Goal: Task Accomplishment & Management: Manage account settings

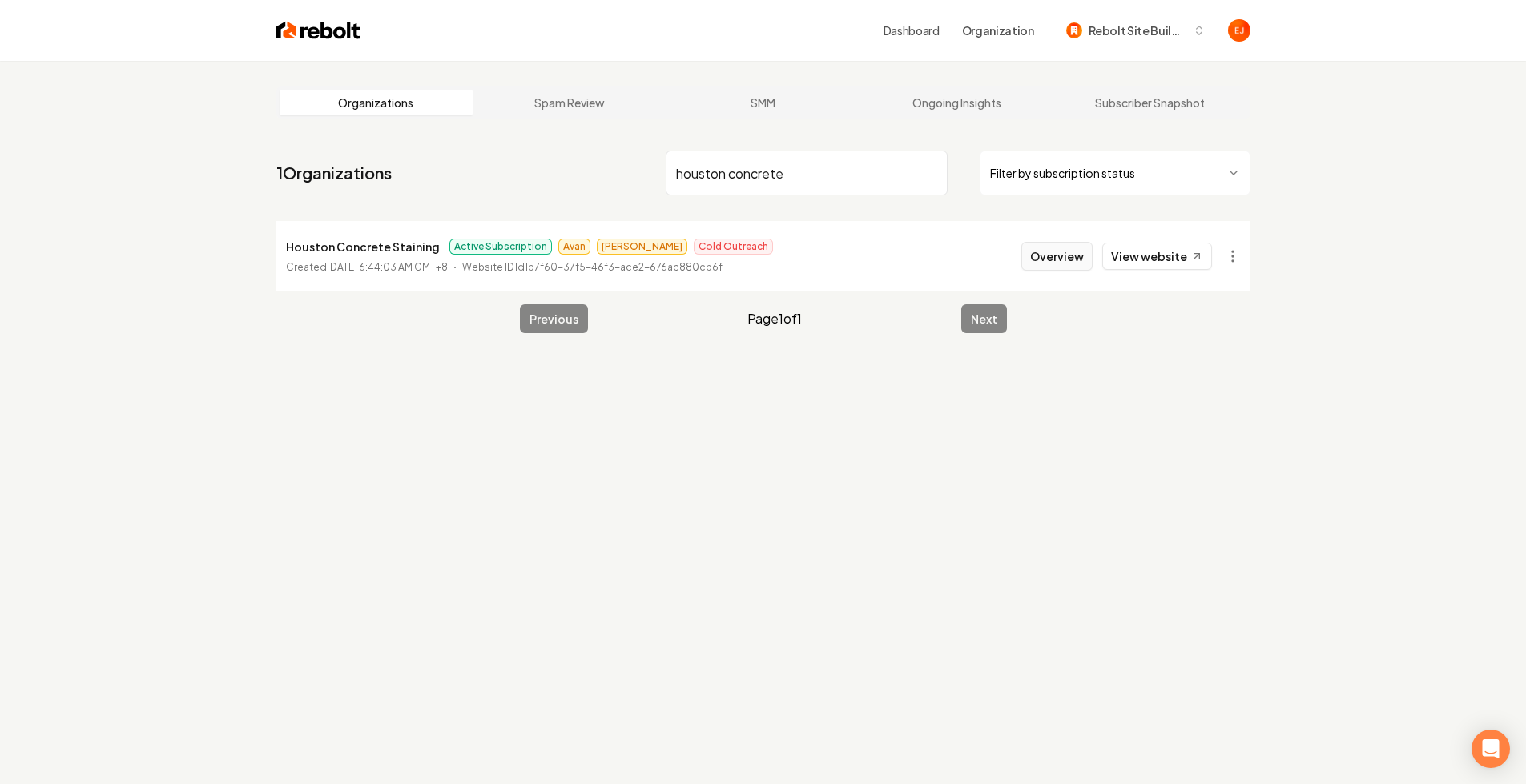
type input "houston concrete"
click at [1073, 259] on button "Overview" at bounding box center [1057, 256] width 71 height 29
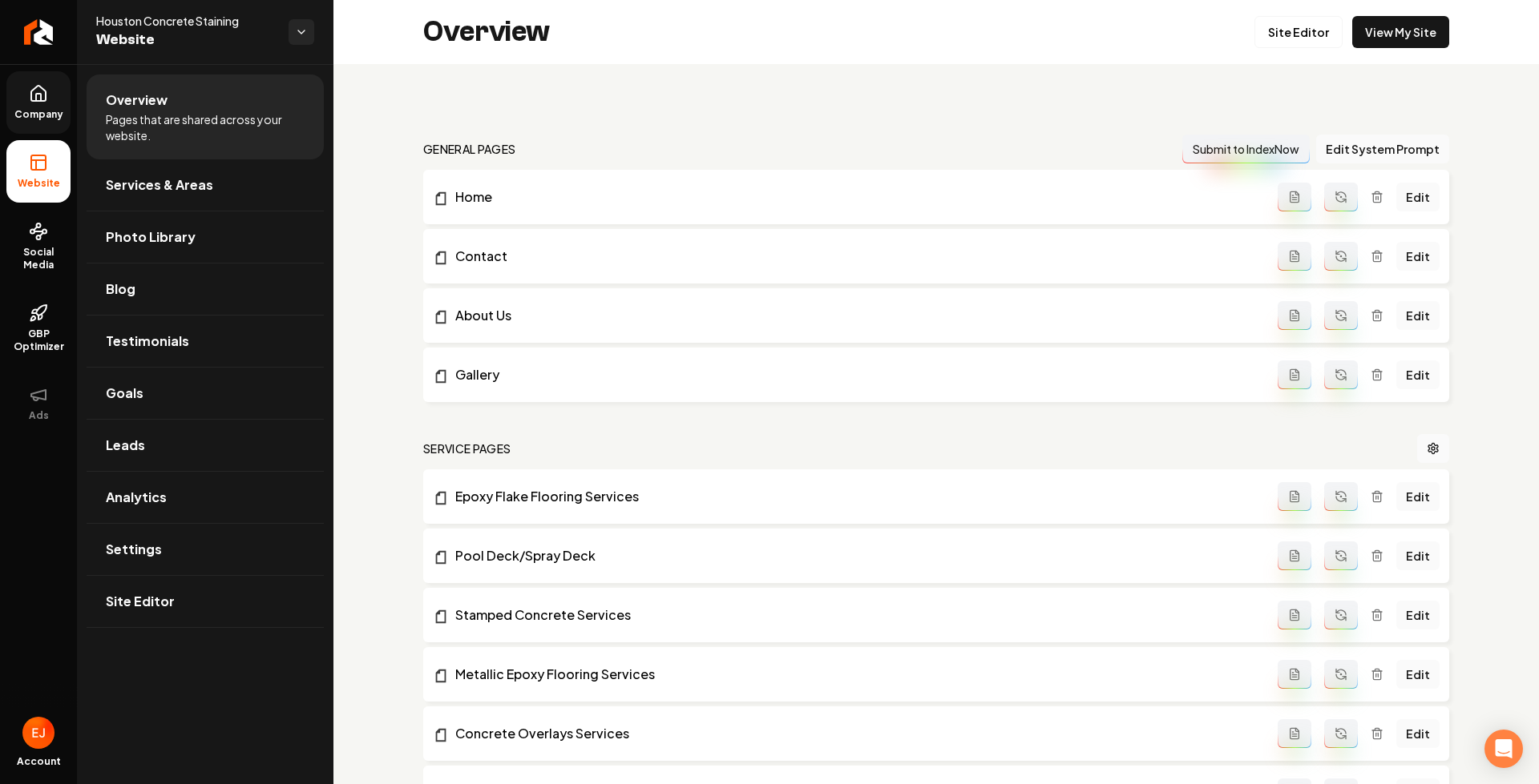
click at [44, 103] on icon at bounding box center [38, 93] width 20 height 20
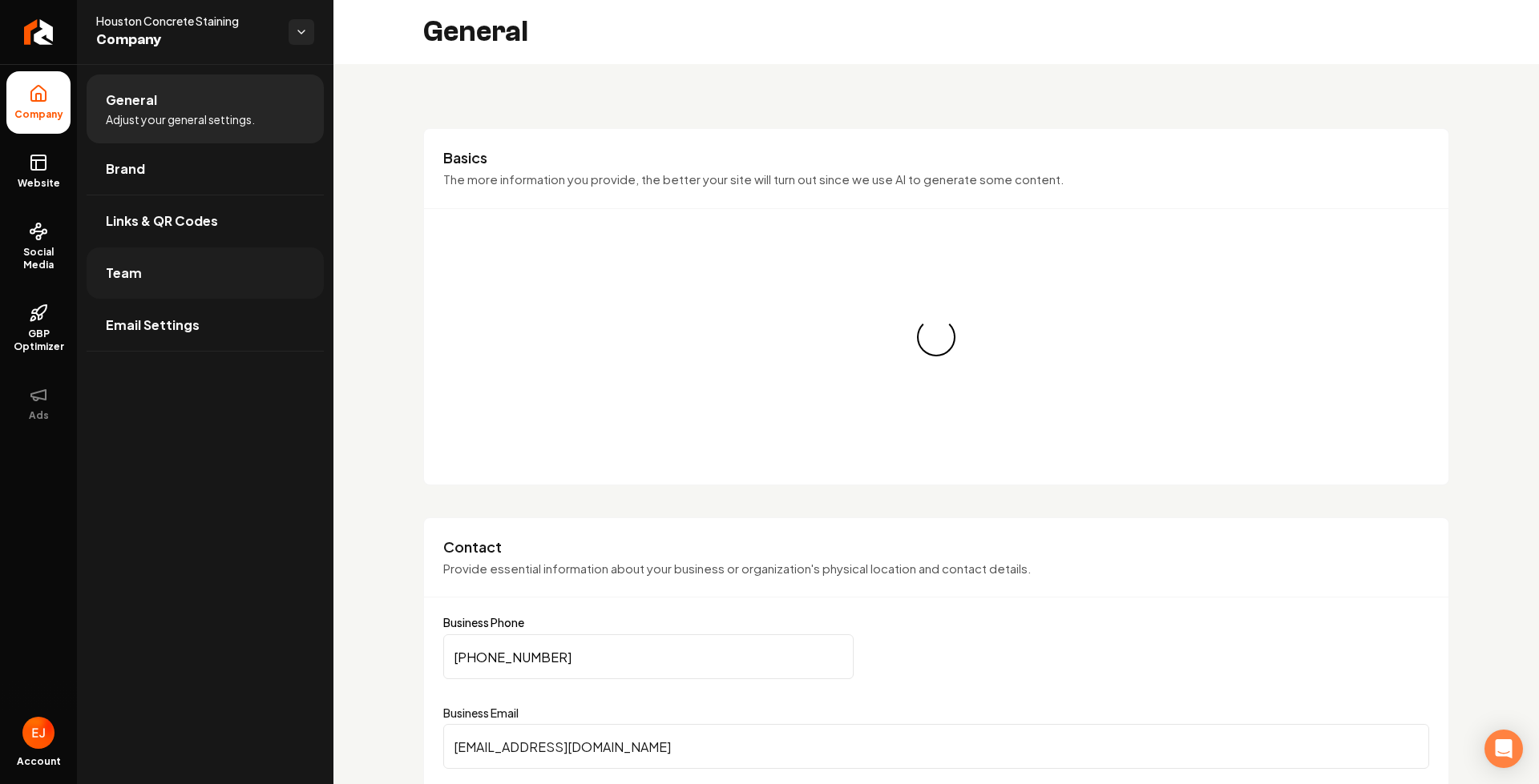
click at [128, 273] on span "Team" at bounding box center [123, 273] width 36 height 20
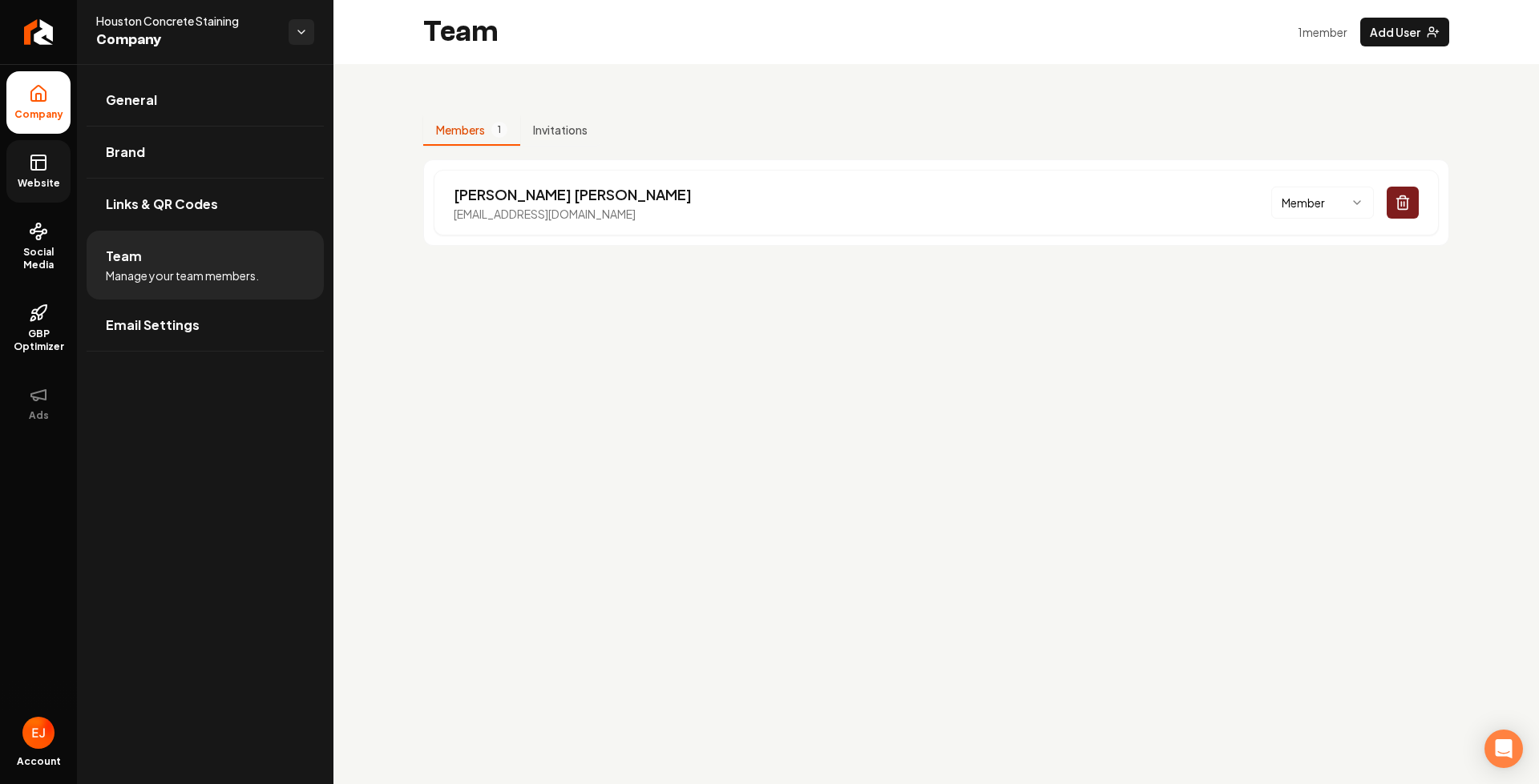
click at [38, 188] on span "Website" at bounding box center [38, 184] width 55 height 13
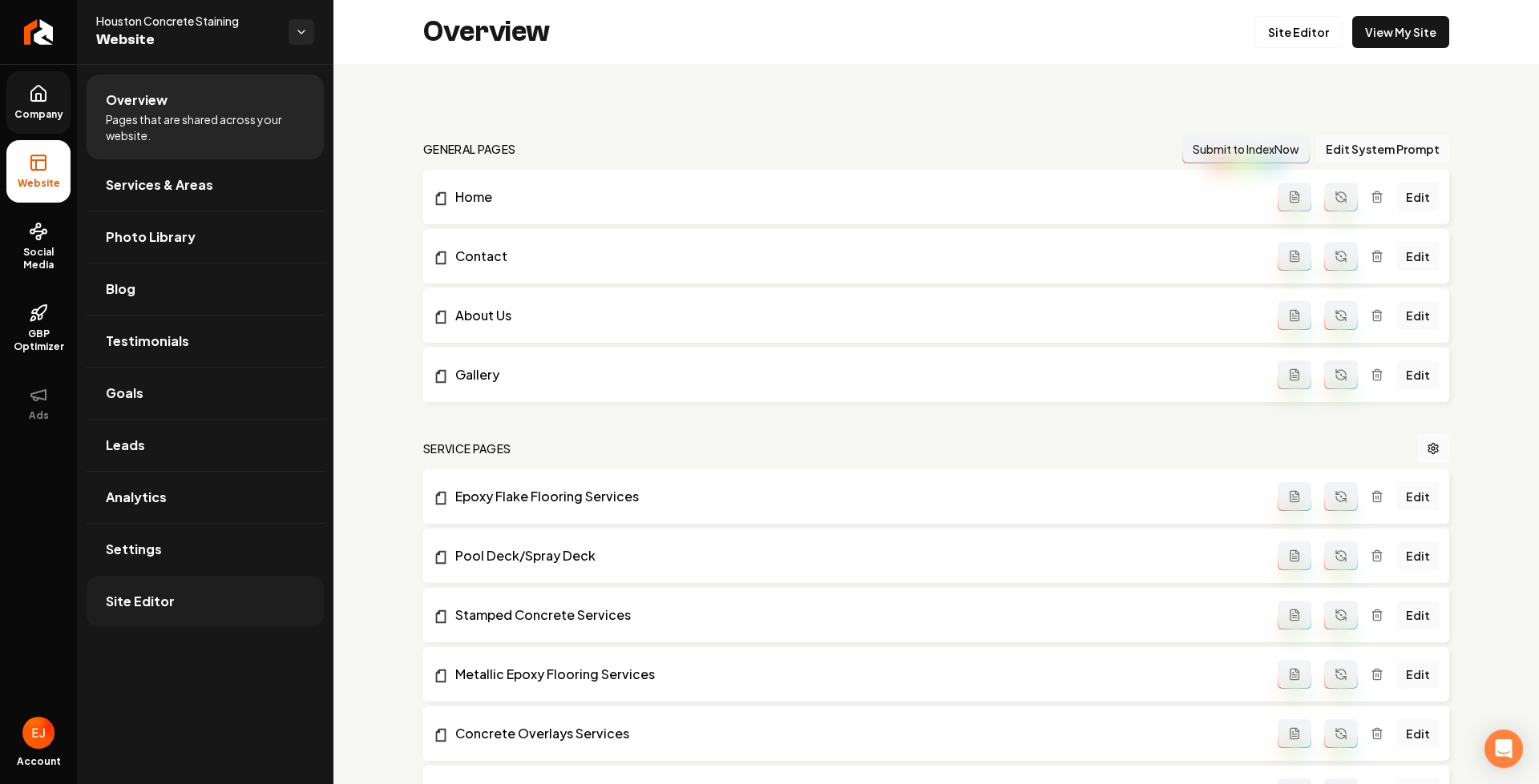
click at [135, 617] on link "Site Editor" at bounding box center [205, 601] width 237 height 51
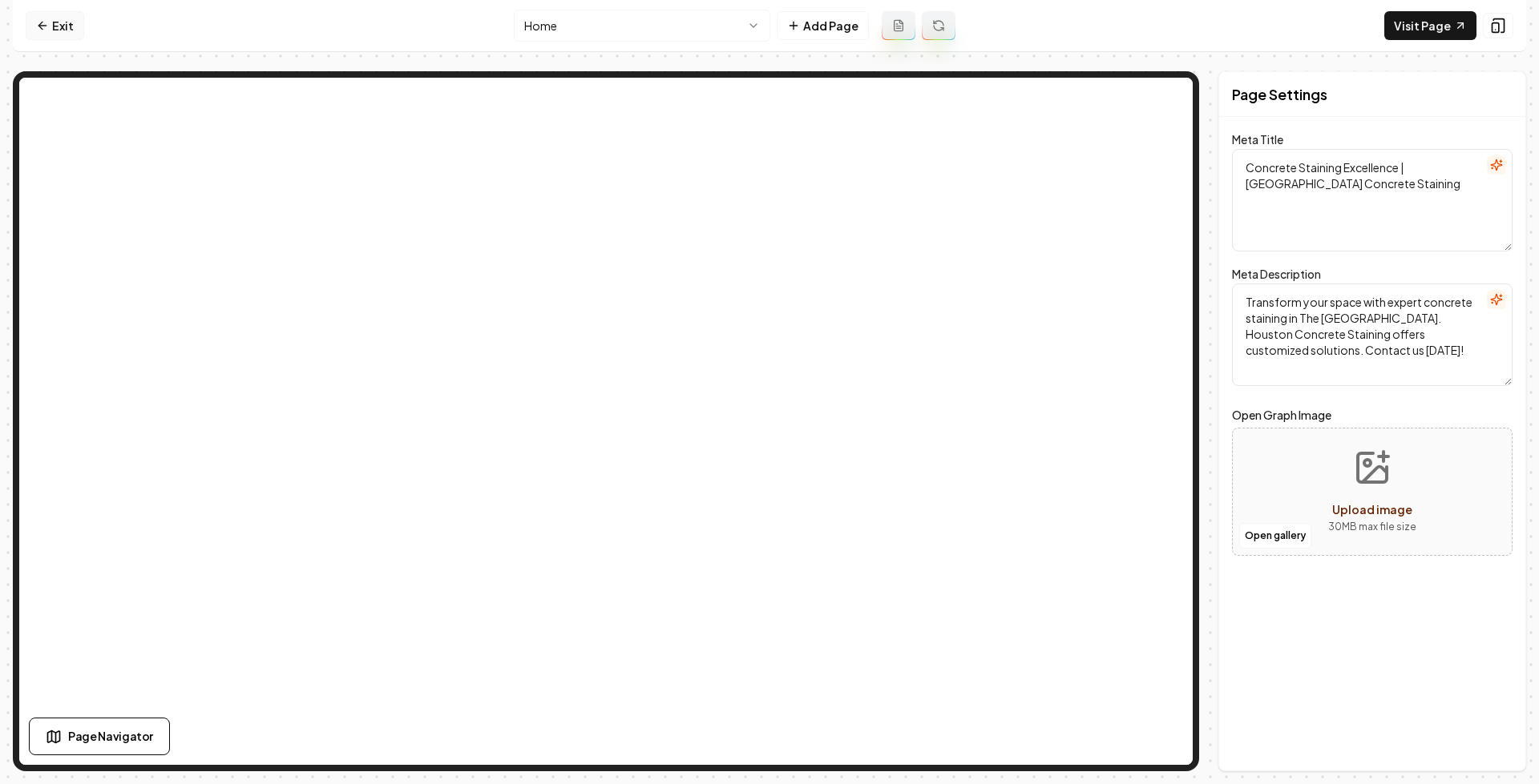
click at [57, 32] on link "Exit" at bounding box center [54, 25] width 59 height 29
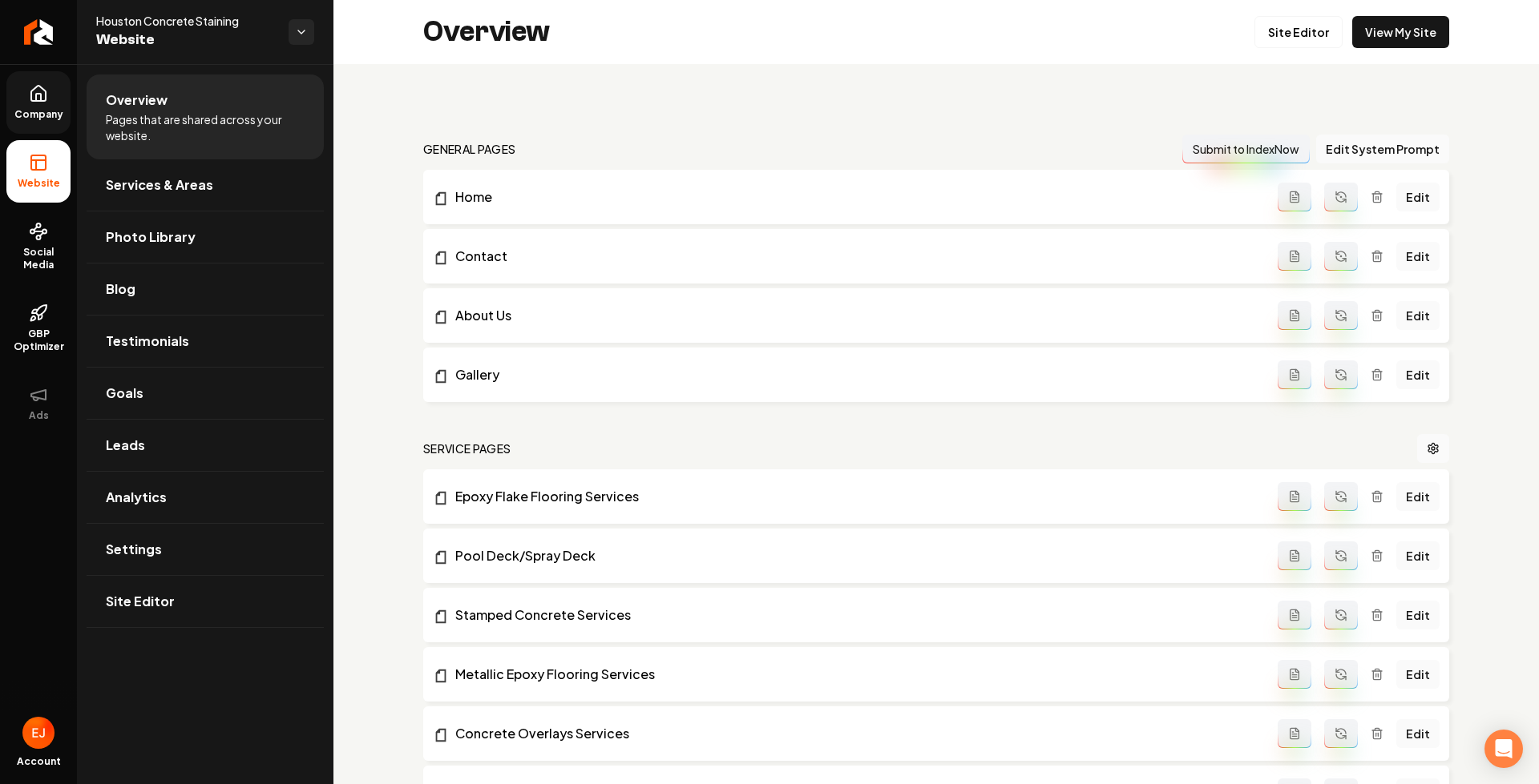
click at [54, 112] on span "Company" at bounding box center [39, 115] width 62 height 13
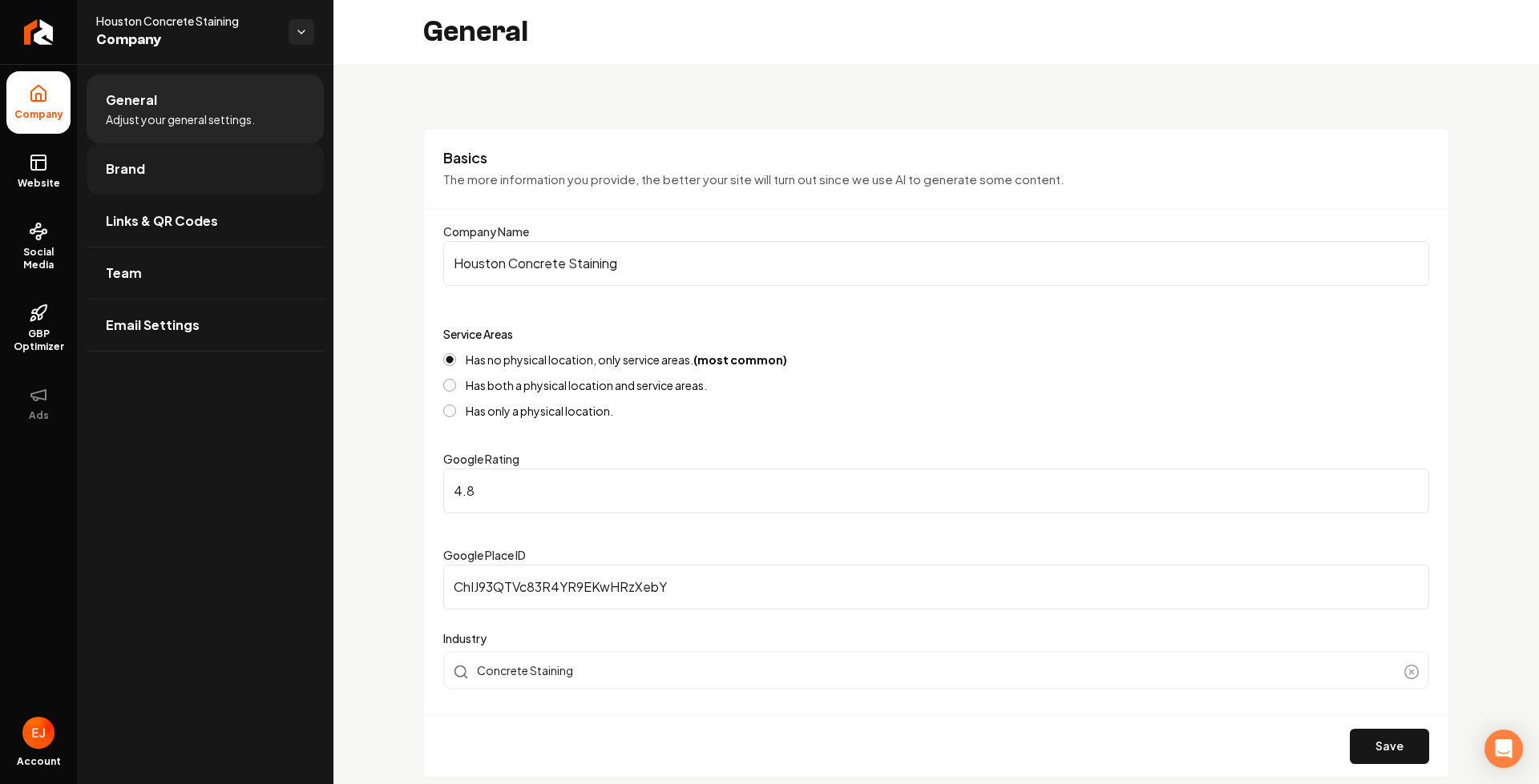
click at [198, 182] on link "Brand" at bounding box center [205, 169] width 237 height 51
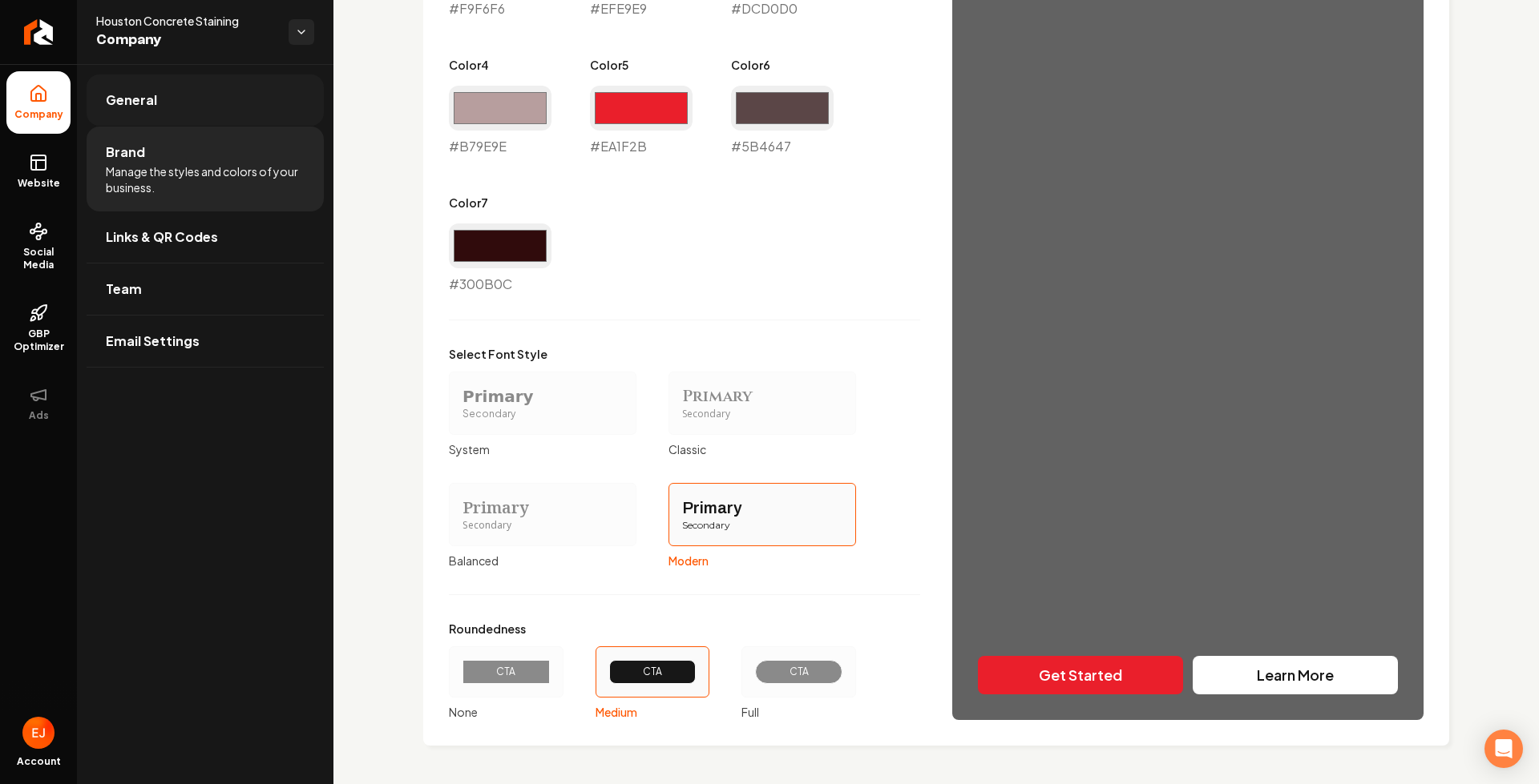
click at [154, 95] on span "General" at bounding box center [131, 100] width 51 height 20
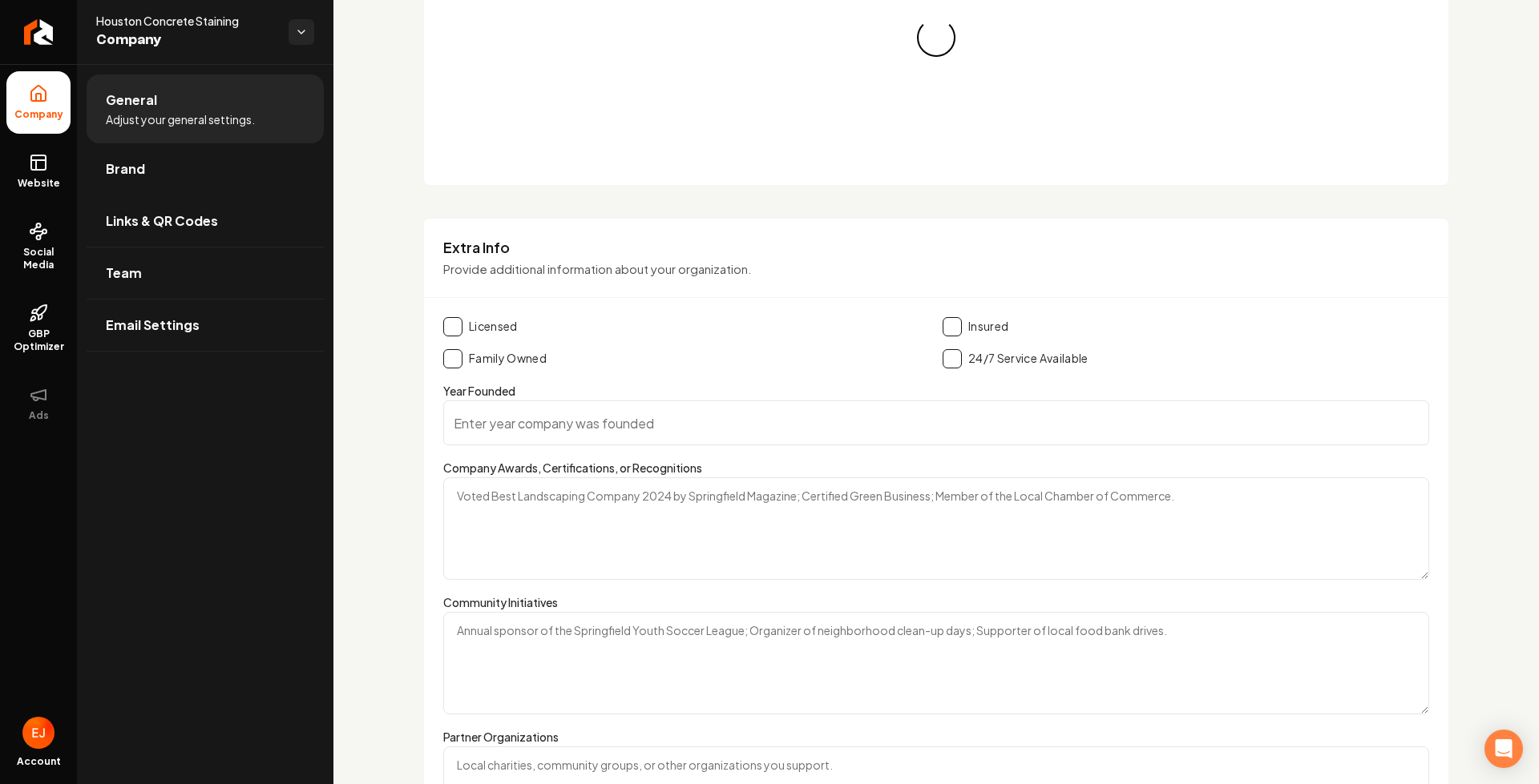
scroll to position [1120, 0]
